Goal: Use online tool/utility: Utilize a website feature to perform a specific function

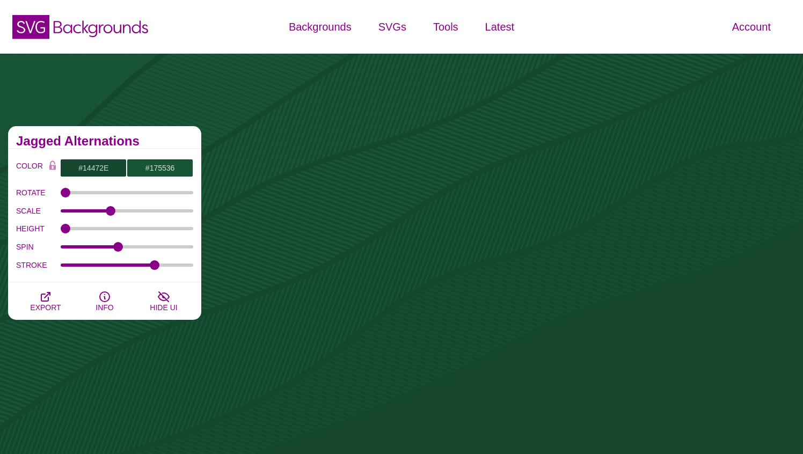
scroll to position [594, 0]
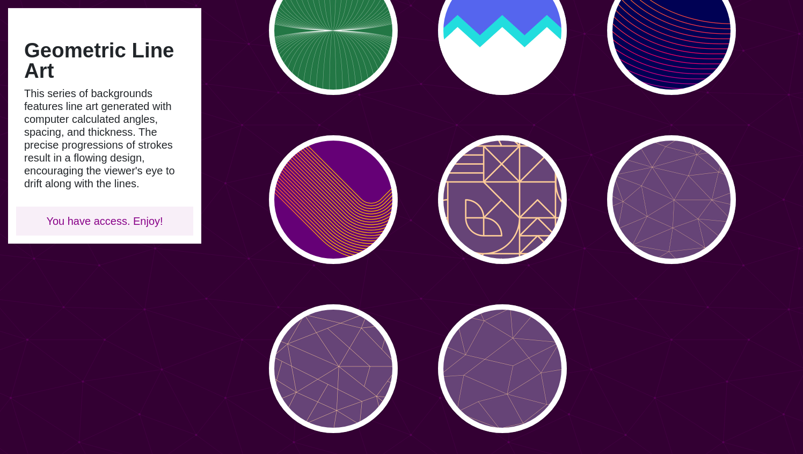
scroll to position [831, 0]
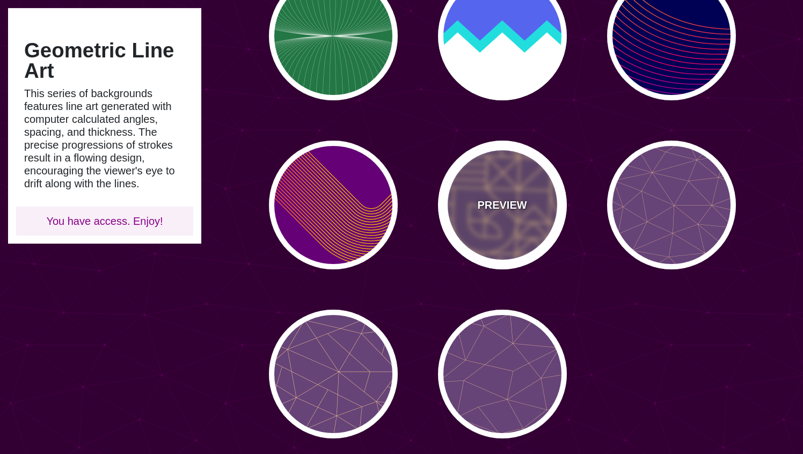
click at [494, 173] on div "PREVIEW" at bounding box center [502, 205] width 129 height 129
type input "#664477"
type input "#FFCC99"
type input "2"
type input "1"
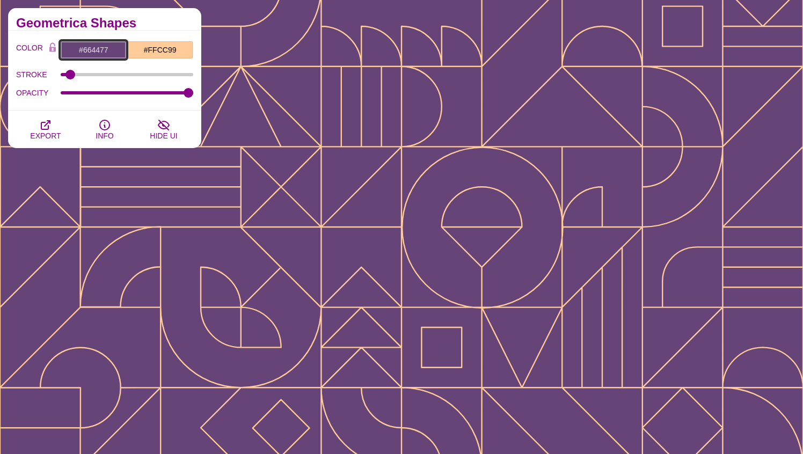
click at [105, 51] on input "#664477" at bounding box center [93, 50] width 67 height 18
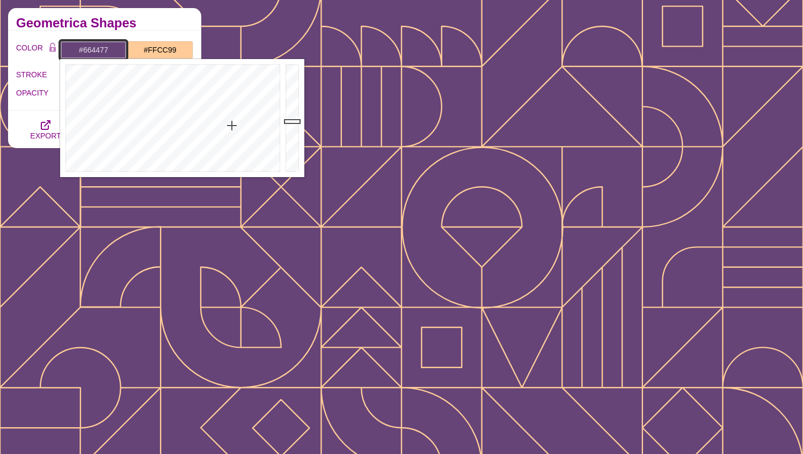
click at [105, 51] on input "#664477" at bounding box center [93, 50] width 67 height 18
paste input "a9132b"
type input "#A9132B"
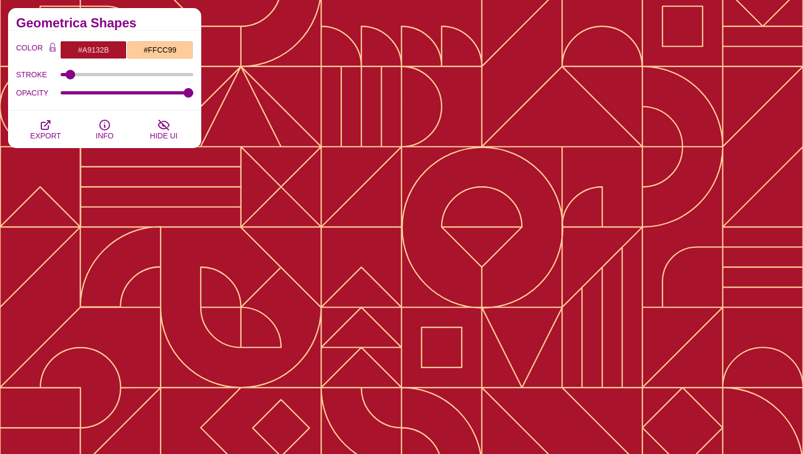
click at [165, 19] on h2 "Geometrica Shapes" at bounding box center [104, 23] width 177 height 9
click at [163, 48] on input "#FFCC99" at bounding box center [160, 50] width 67 height 18
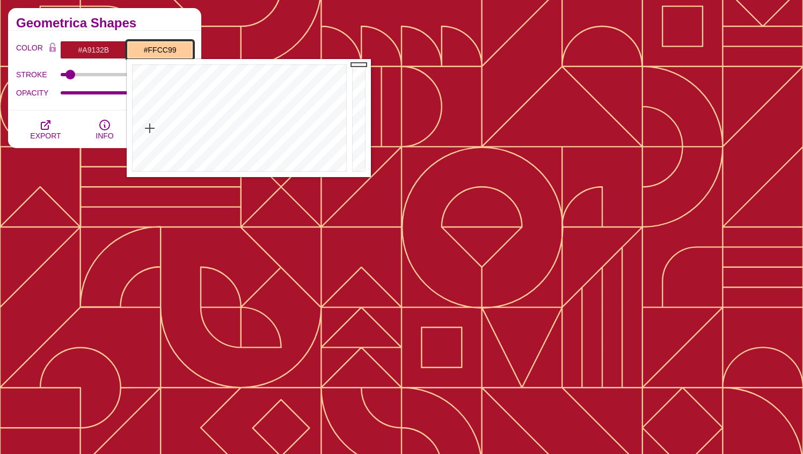
click at [163, 48] on input "#FFCC99" at bounding box center [160, 50] width 67 height 18
paste input "a9132b"
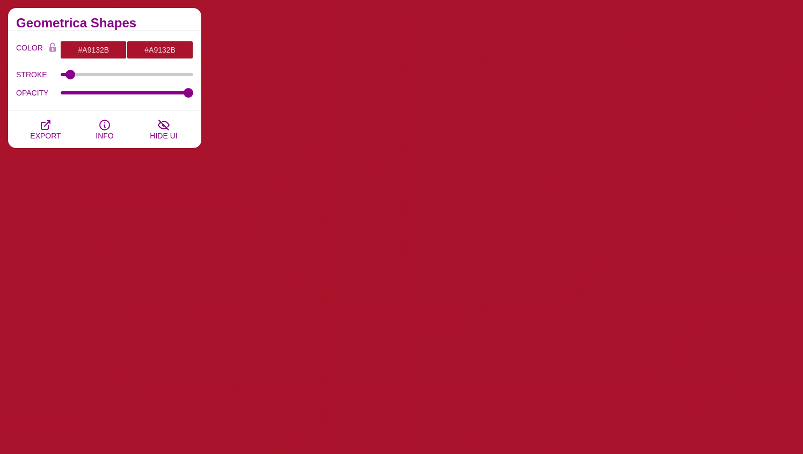
click at [163, 27] on div "Geometrica Shapes" at bounding box center [104, 19] width 193 height 23
click at [172, 50] on input "#A9132B" at bounding box center [160, 50] width 67 height 18
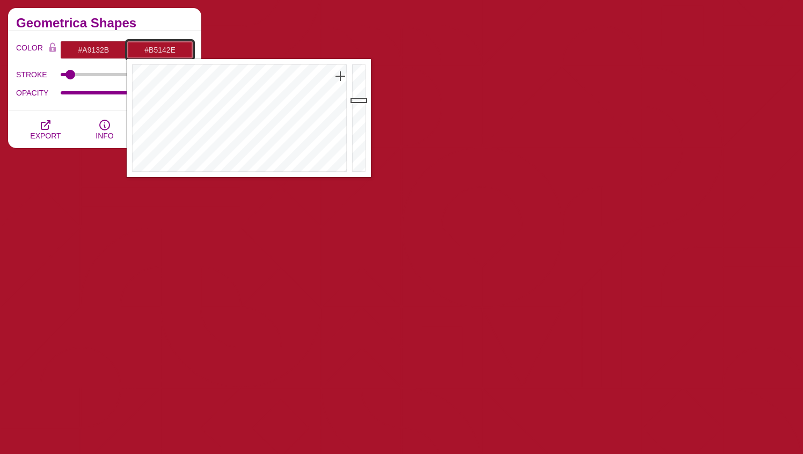
click at [357, 96] on div at bounding box center [360, 118] width 21 height 118
click at [357, 104] on div at bounding box center [360, 118] width 21 height 118
click at [177, 23] on h2 "Geometrica Shapes" at bounding box center [104, 23] width 177 height 9
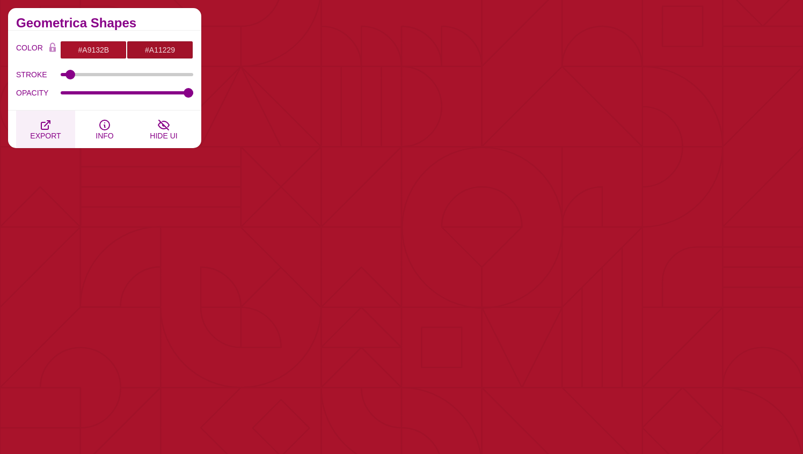
click at [53, 124] on button "EXPORT" at bounding box center [45, 130] width 59 height 38
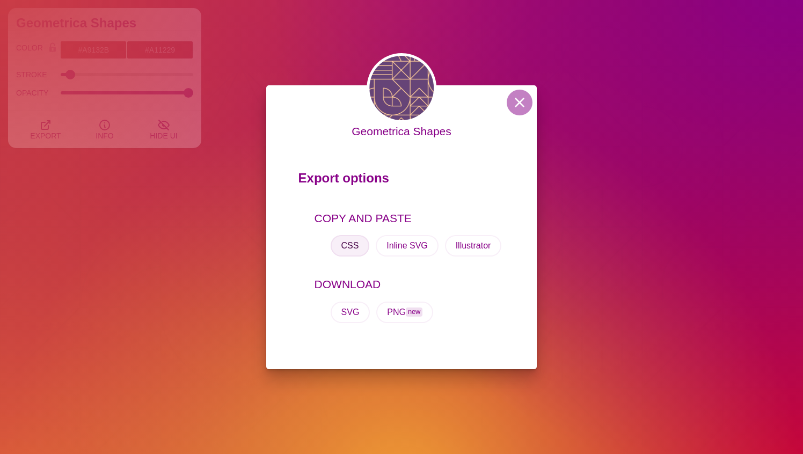
click at [355, 246] on button "CSS" at bounding box center [350, 245] width 39 height 21
click at [169, 28] on div "Geometrica Shapes Export options COPY AND PASTE CSS Inline SVG Illustrator DOWN…" at bounding box center [401, 227] width 803 height 454
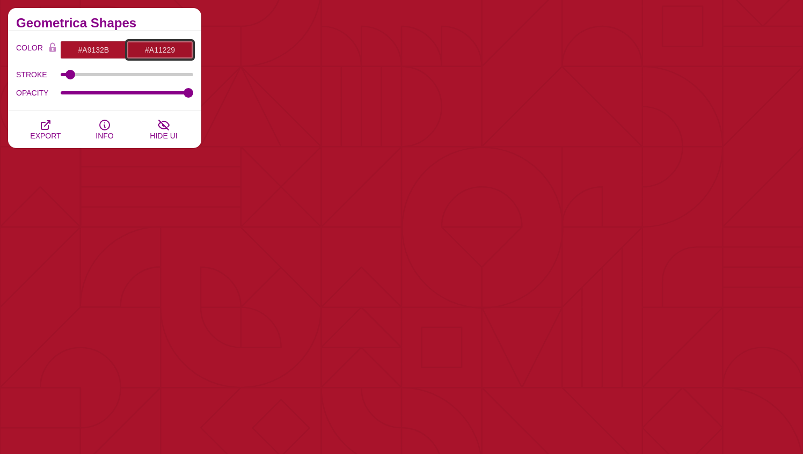
click at [164, 50] on input "#A11229" at bounding box center [160, 50] width 67 height 18
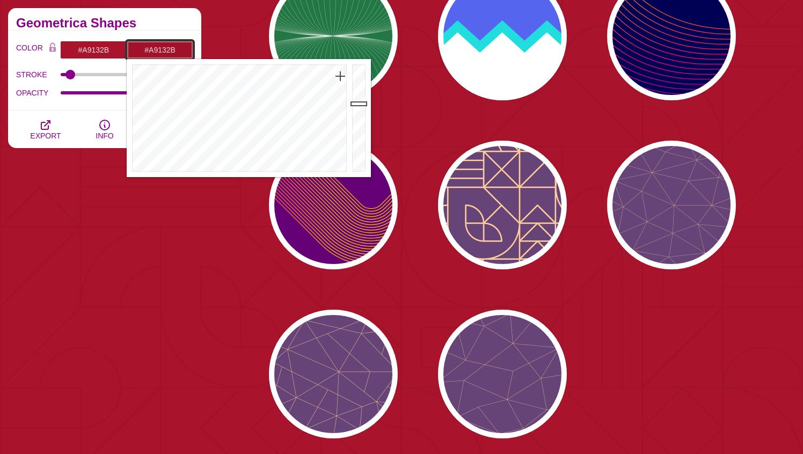
click at [358, 100] on div at bounding box center [360, 118] width 21 height 118
click at [359, 105] on div at bounding box center [360, 118] width 21 height 118
click at [359, 106] on div at bounding box center [360, 118] width 21 height 118
click at [359, 109] on div at bounding box center [360, 118] width 21 height 118
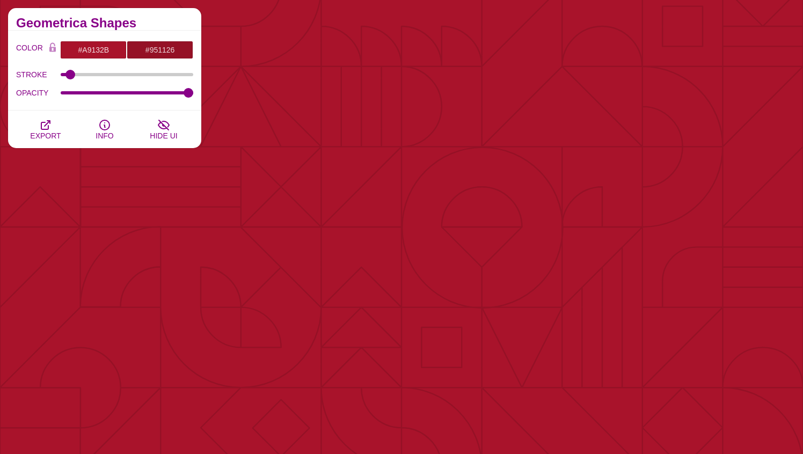
click at [182, 25] on h2 "Geometrica Shapes" at bounding box center [104, 23] width 177 height 9
click at [42, 129] on icon "button" at bounding box center [45, 125] width 9 height 9
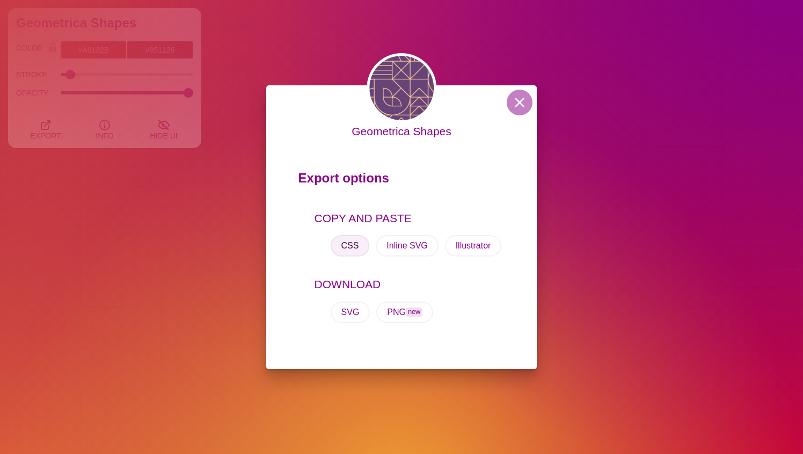
click at [359, 244] on button "CSS" at bounding box center [350, 245] width 39 height 21
click at [279, 61] on div "Geometrica Shapes Export options COPY AND PASTE CSS Inline SVG Illustrator DOWN…" at bounding box center [401, 227] width 803 height 454
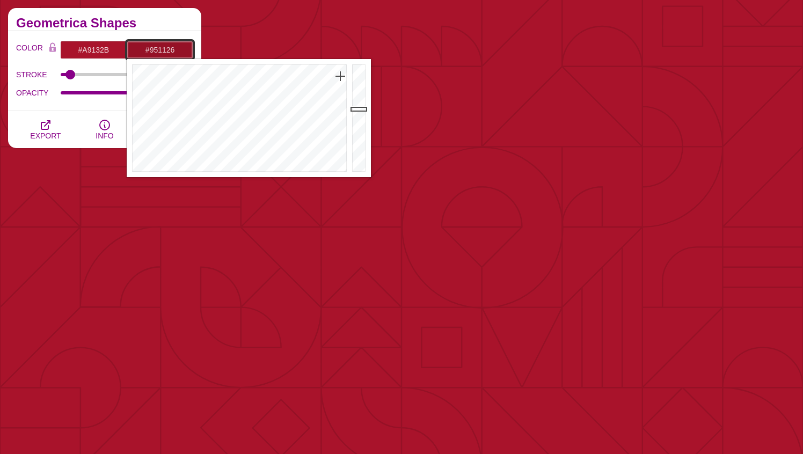
click at [171, 49] on input "#951126" at bounding box center [160, 50] width 67 height 18
click at [359, 114] on div at bounding box center [360, 118] width 21 height 118
click at [360, 110] on div at bounding box center [360, 118] width 21 height 118
click at [360, 108] on div at bounding box center [360, 118] width 21 height 118
click at [360, 104] on div at bounding box center [360, 118] width 21 height 118
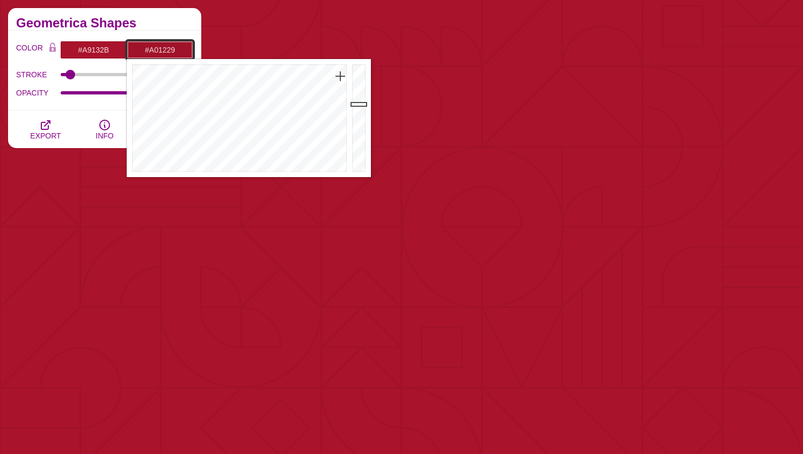
type input "#9A1127"
click at [360, 107] on div at bounding box center [360, 118] width 21 height 118
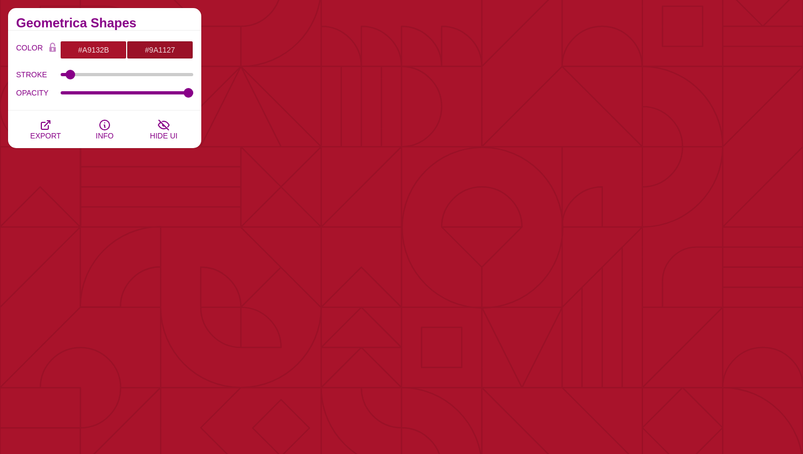
click at [154, 24] on h2 "Geometrica Shapes" at bounding box center [104, 23] width 177 height 9
click at [45, 126] on icon "button" at bounding box center [45, 125] width 13 height 13
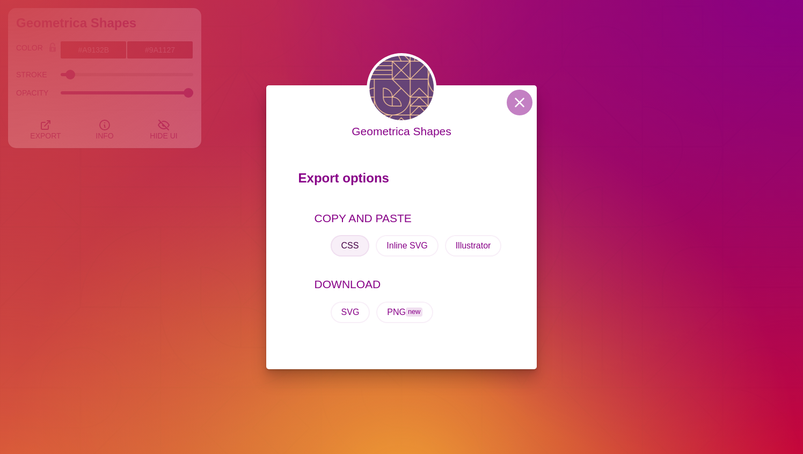
click at [355, 244] on button "CSS" at bounding box center [350, 245] width 39 height 21
